Goal: Find specific page/section: Find specific page/section

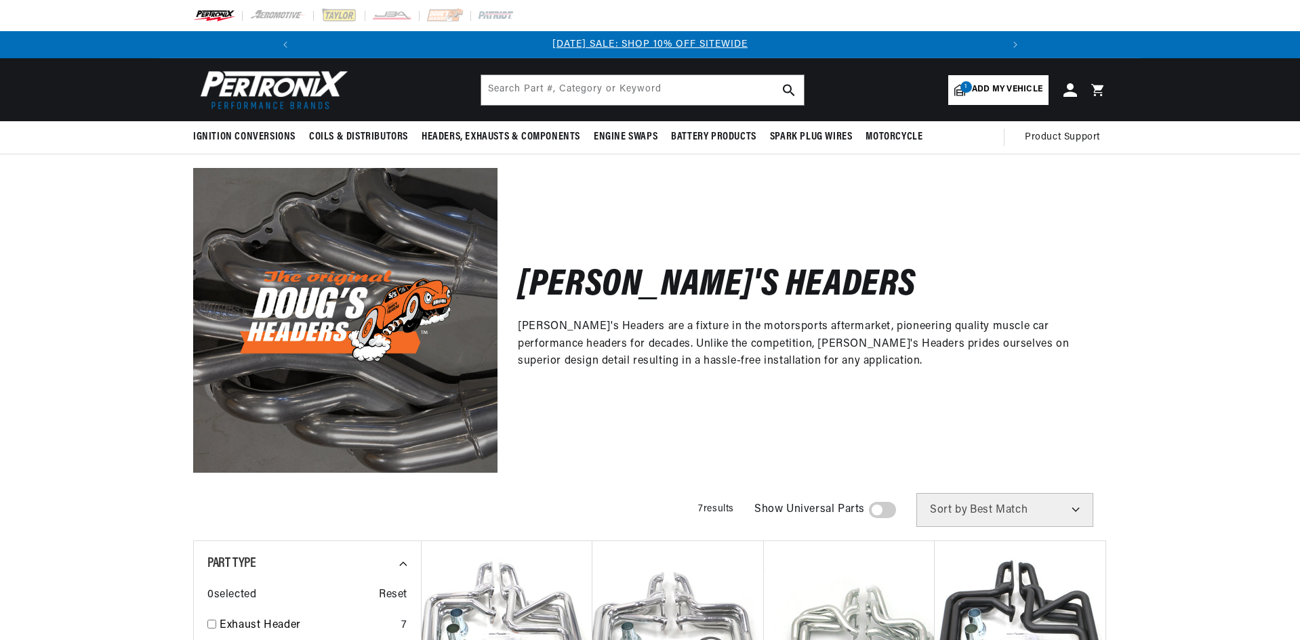
click at [1020, 89] on span "Add my vehicle" at bounding box center [1007, 89] width 70 height 13
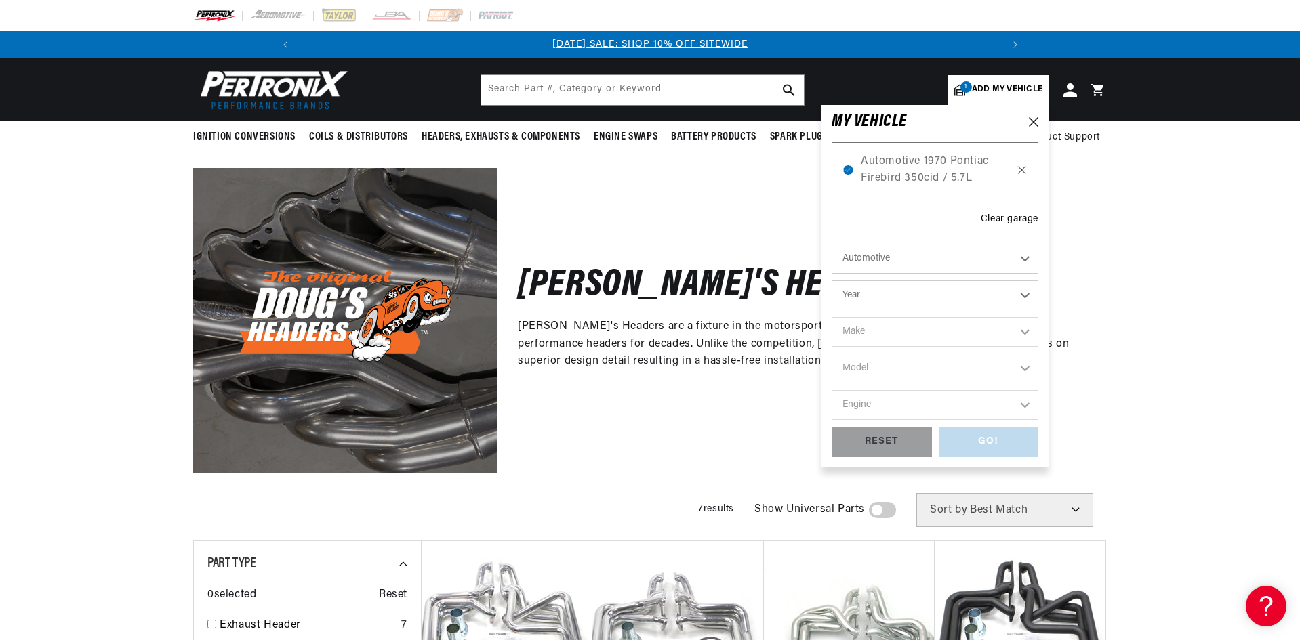
click at [1021, 169] on icon at bounding box center [1022, 170] width 12 height 11
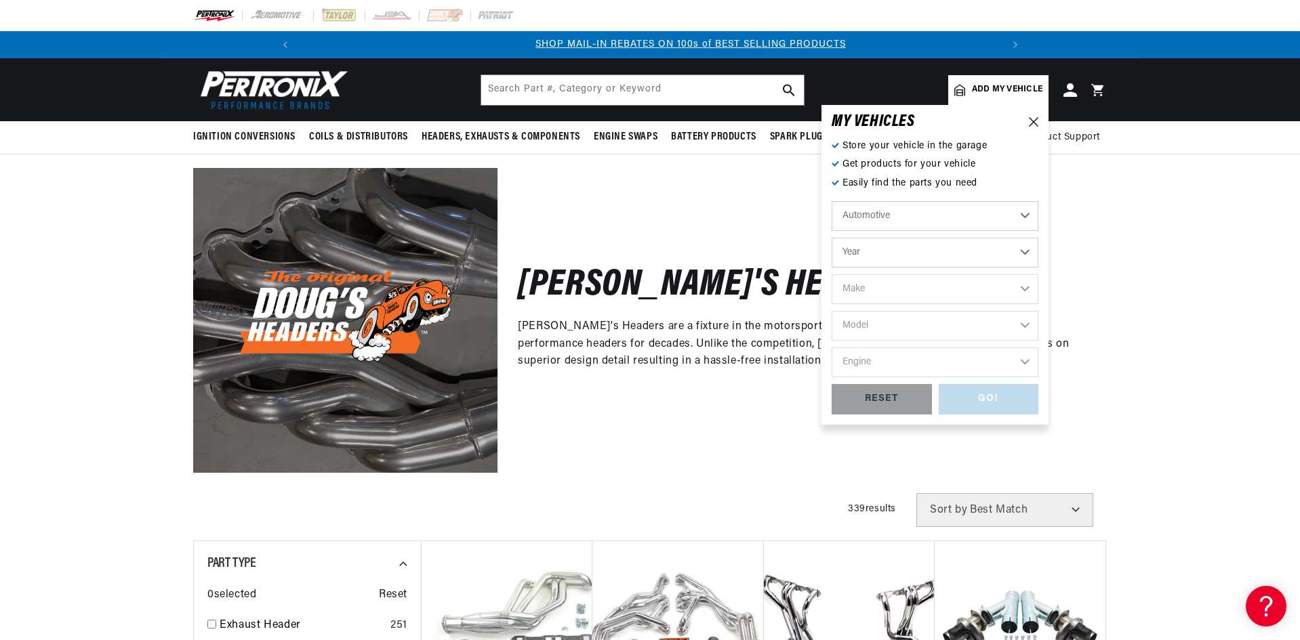
scroll to position [0, 724]
click at [1021, 251] on select "Year 2022 2021 2020 2019 2018 2017 2016 2015 2014 2013 2012 2011 2010 2009 2008…" at bounding box center [934, 253] width 207 height 30
select select "2007"
click at [831, 238] on select "Year 2022 2021 2020 2019 2018 2017 2016 2015 2014 2013 2012 2011 2010 2009 2008…" at bounding box center [934, 253] width 207 height 30
select select "2007"
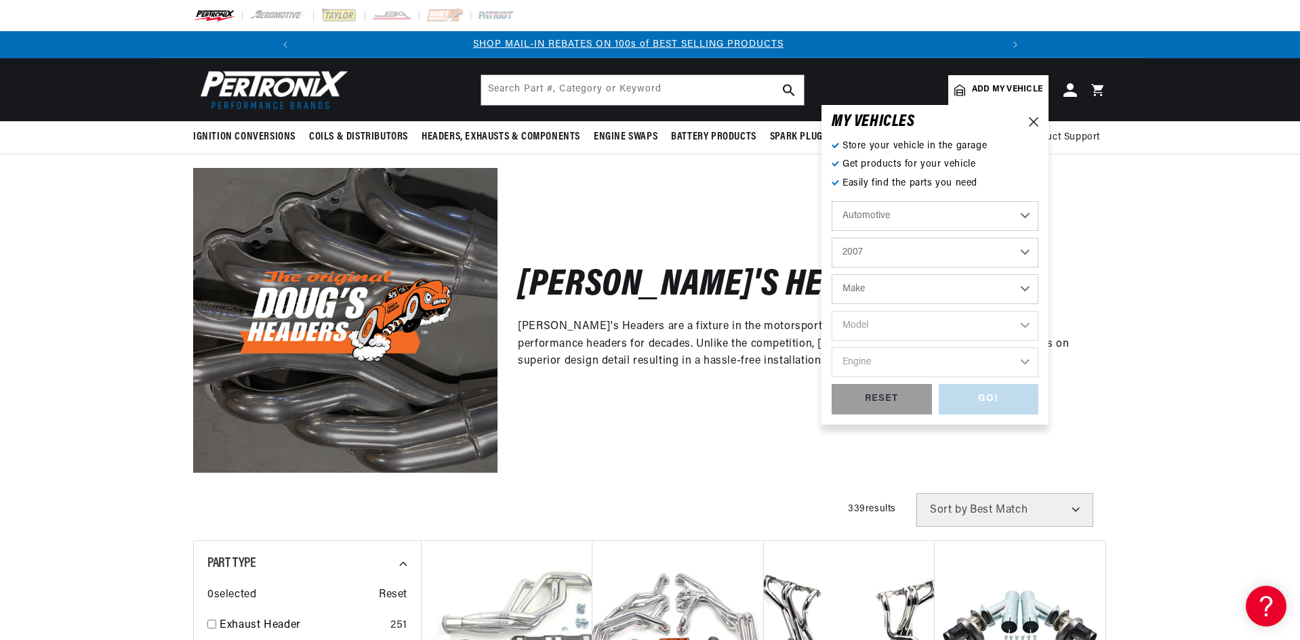
click at [1022, 285] on select "Make Avanti Buick Cadillac Chevrolet Chrysler Dodge Ford GMC Hummer Isuzu Jeep …" at bounding box center [934, 289] width 207 height 30
select select "Dodge"
click at [831, 274] on select "Make Avanti Buick Cadillac Chevrolet Chrysler Dodge Ford GMC Hummer Isuzu Jeep …" at bounding box center [934, 289] width 207 height 30
select select "Dodge"
click at [1024, 320] on select "Model Caravan Charger Dakota Durango Grand Caravan Magnum Ram 1500 Ram 2500 Ram…" at bounding box center [934, 326] width 207 height 30
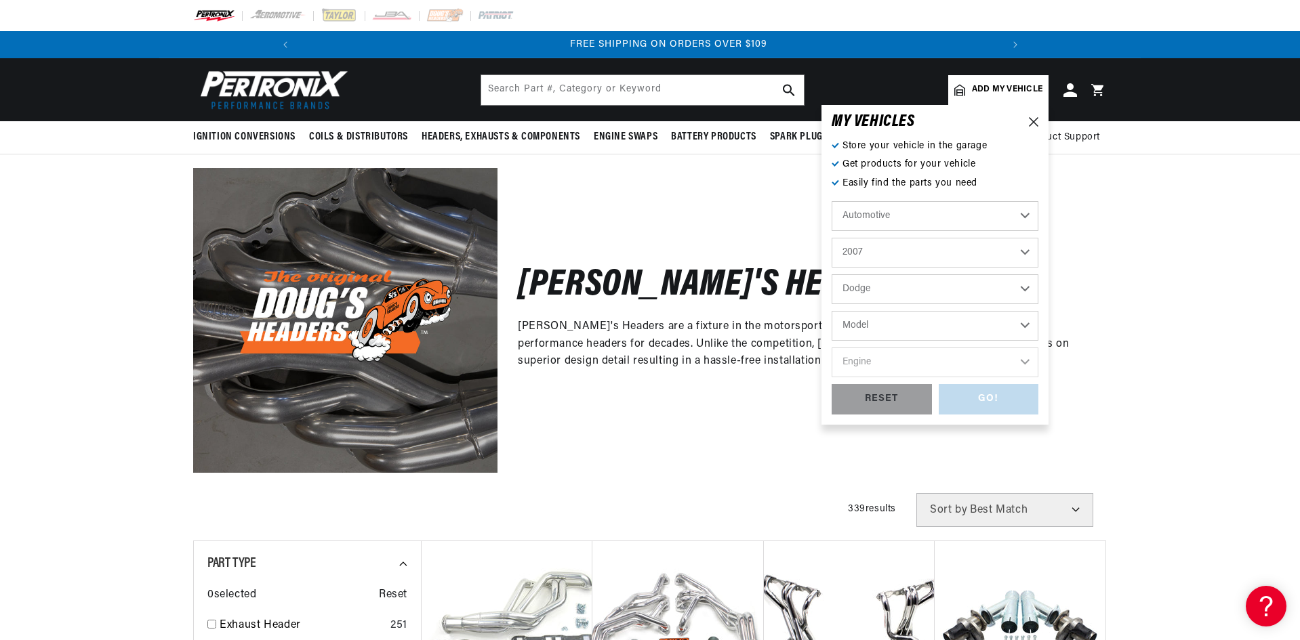
scroll to position [0, 1449]
select select "Ram-1500"
click at [831, 311] on select "Model Caravan Charger Dakota Durango Grand Caravan Magnum Ram 1500 Ram 2500 Ram…" at bounding box center [934, 326] width 207 height 30
select select "Ram-1500"
click at [1026, 361] on select "Engine 3.7L 4.7L 5.7L" at bounding box center [934, 363] width 207 height 30
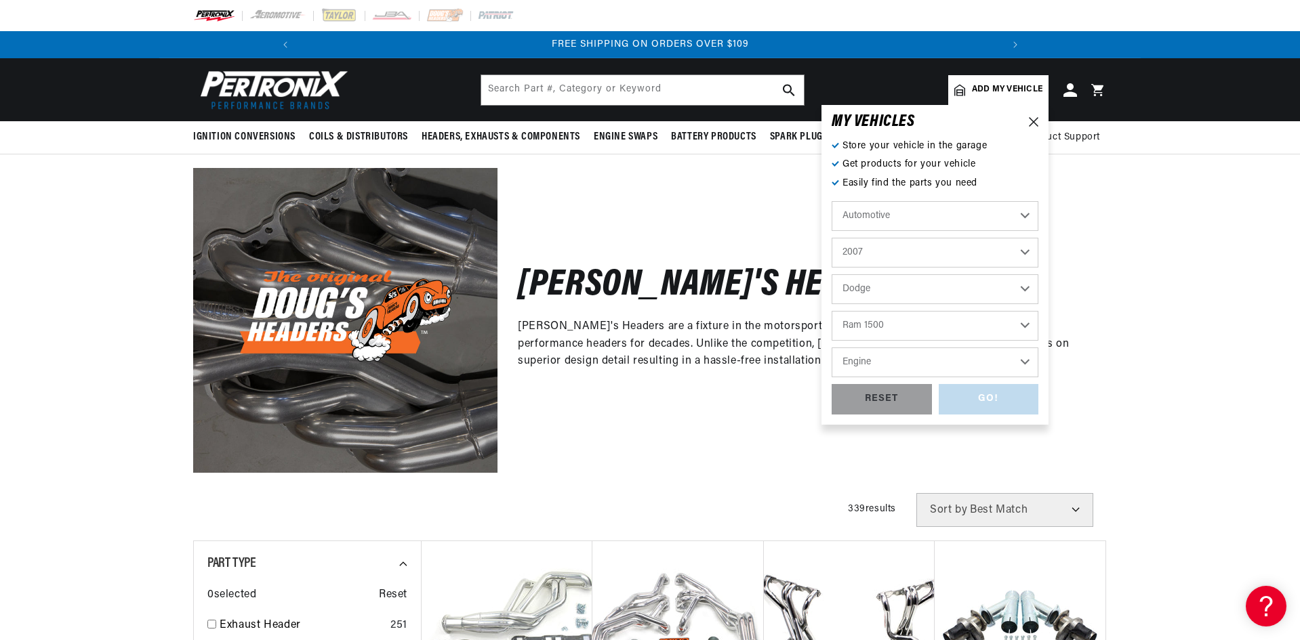
select select "5.7L"
click at [831, 348] on select "Engine 3.7L 4.7L 5.7L" at bounding box center [934, 363] width 207 height 30
select select "5.7L"
click at [984, 403] on div "GO!" at bounding box center [988, 399] width 100 height 30
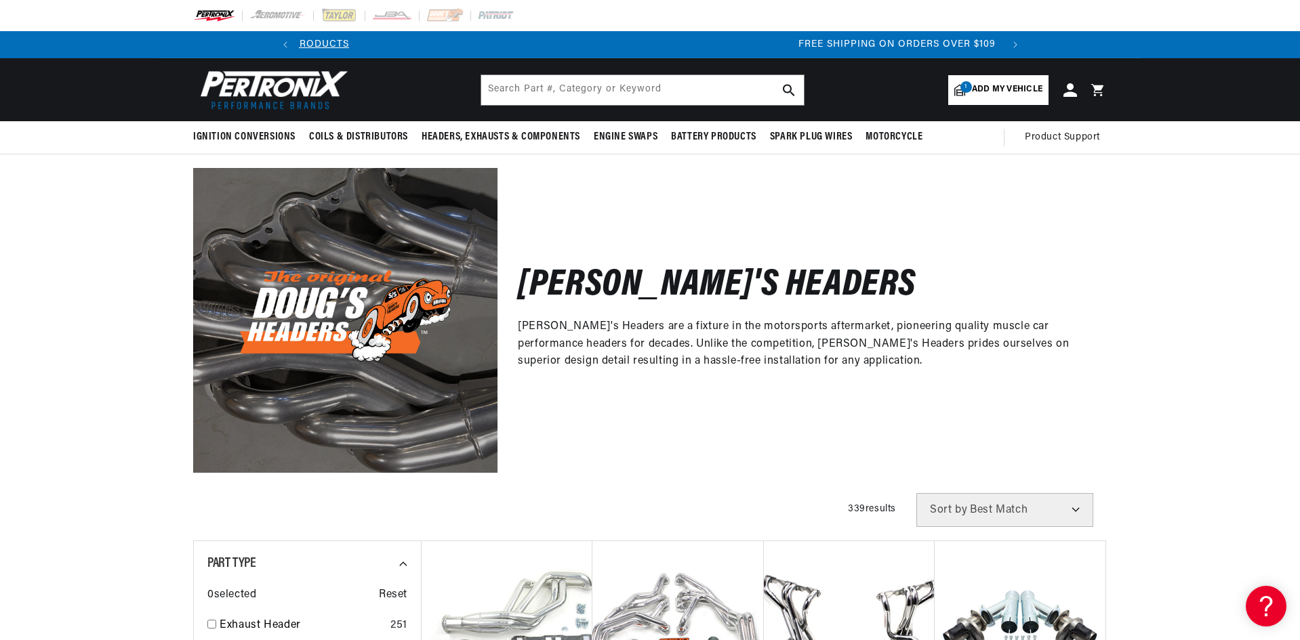
scroll to position [0, 783]
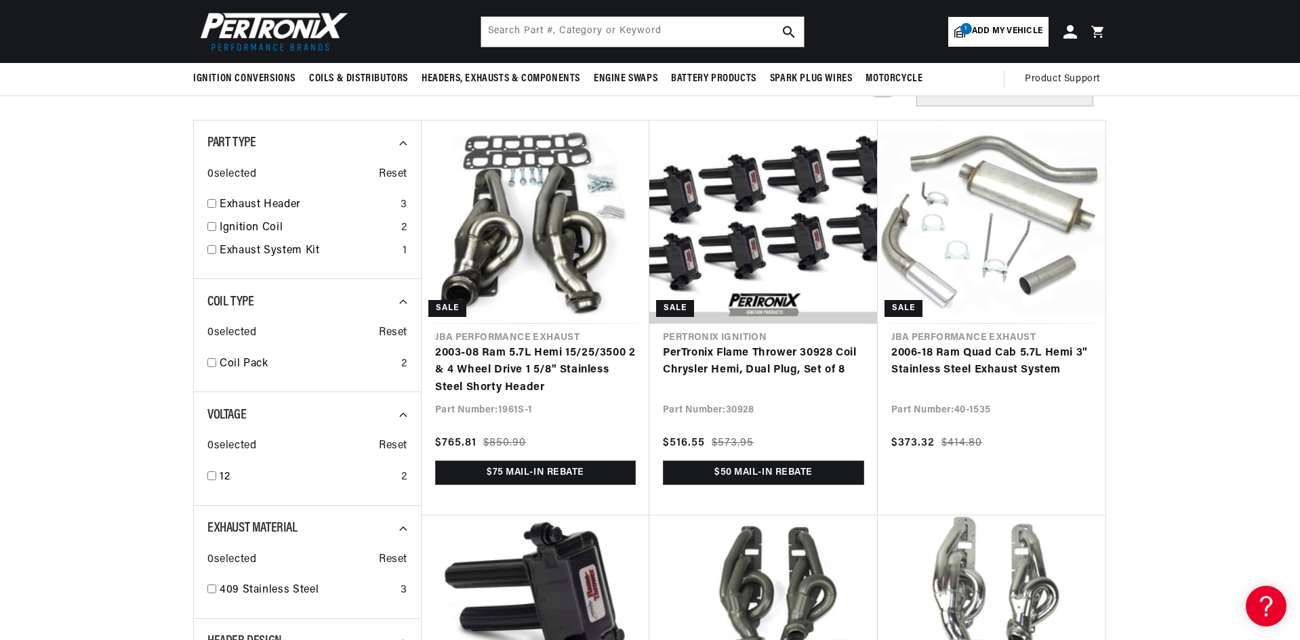
scroll to position [0, 1449]
